Goal: Task Accomplishment & Management: Use online tool/utility

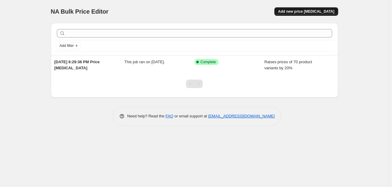
click at [312, 11] on span "Add new price change job" at bounding box center [306, 11] width 56 height 5
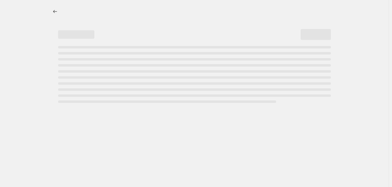
select select "percentage"
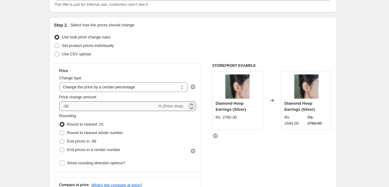
scroll to position [61, 0]
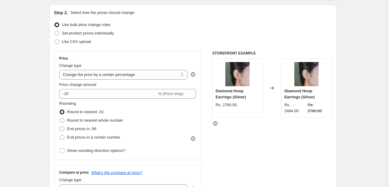
click at [89, 99] on div "Price Change type Change the price to a certain amount Change the price by a ce…" at bounding box center [127, 105] width 137 height 99
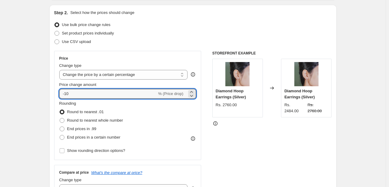
drag, startPoint x: 74, startPoint y: 94, endPoint x: 58, endPoint y: 95, distance: 16.3
click at [58, 95] on div "Price Change type Change the price to a certain amount Change the price by a ce…" at bounding box center [127, 105] width 147 height 109
click at [89, 91] on input "-10" at bounding box center [108, 94] width 98 height 10
drag, startPoint x: 89, startPoint y: 91, endPoint x: 64, endPoint y: 95, distance: 24.9
click at [64, 95] on input "-10" at bounding box center [108, 94] width 98 height 10
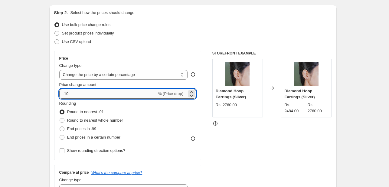
click at [73, 93] on input "-10" at bounding box center [108, 94] width 98 height 10
type input "-1"
type input "-20"
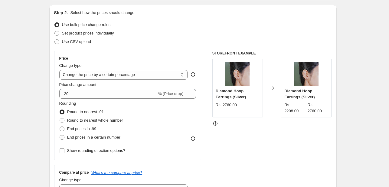
click at [64, 136] on span at bounding box center [62, 137] width 5 height 5
click at [60, 135] on input "End prices in a certain number" at bounding box center [60, 135] width 0 height 0
radio input "true"
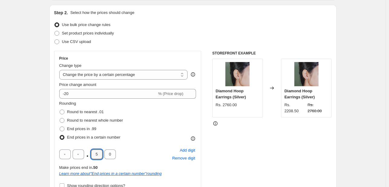
drag, startPoint x: 101, startPoint y: 154, endPoint x: 89, endPoint y: 155, distance: 11.9
click at [89, 155] on div ". 5 0" at bounding box center [87, 154] width 57 height 10
click at [70, 156] on input "text" at bounding box center [64, 154] width 11 height 10
type input "9"
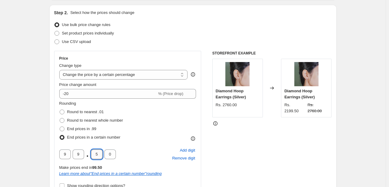
type input "0"
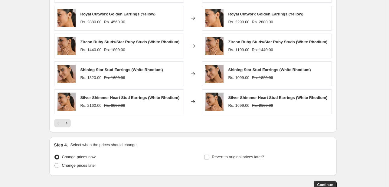
scroll to position [453, 0]
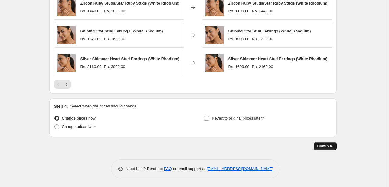
click at [323, 146] on span "Continue" at bounding box center [325, 146] width 16 height 5
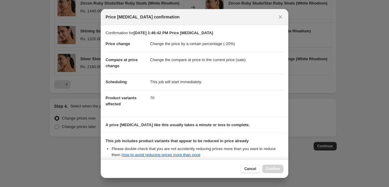
scroll to position [0, 0]
